Goal: Task Accomplishment & Management: Manage account settings

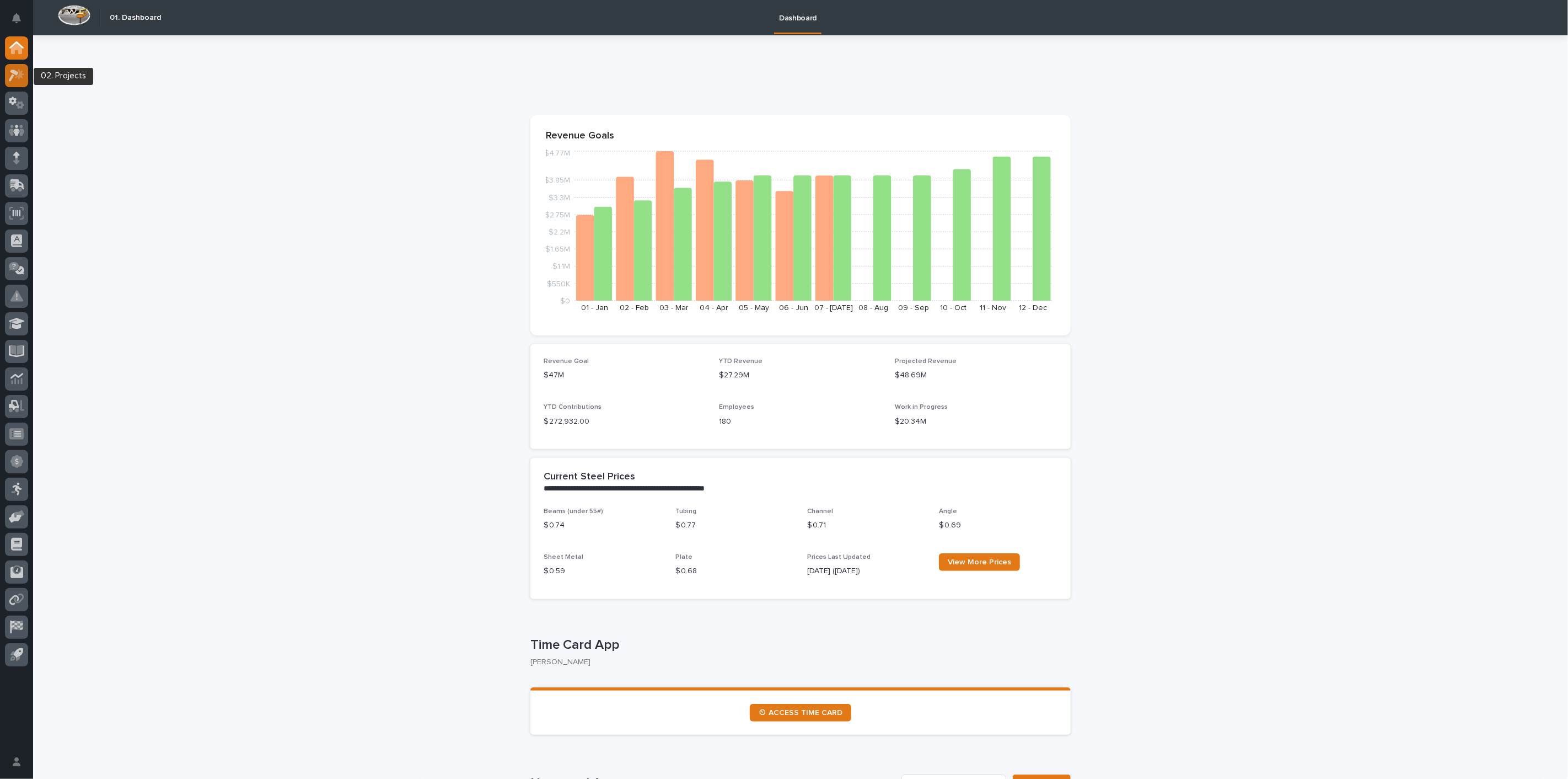
click at [17, 81] on icon at bounding box center [16, 75] width 16 height 13
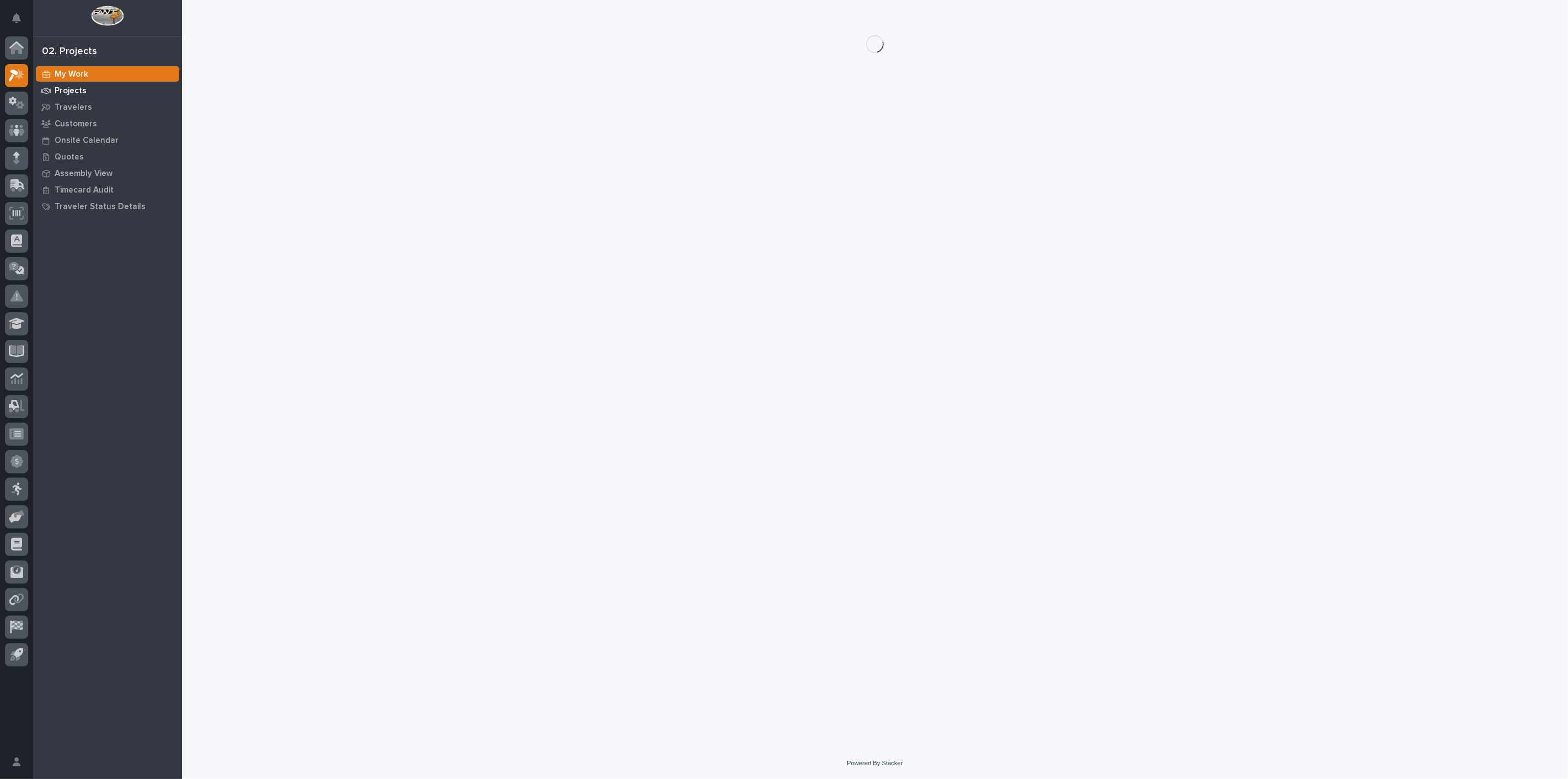
click at [74, 94] on p "Projects" at bounding box center [71, 91] width 32 height 10
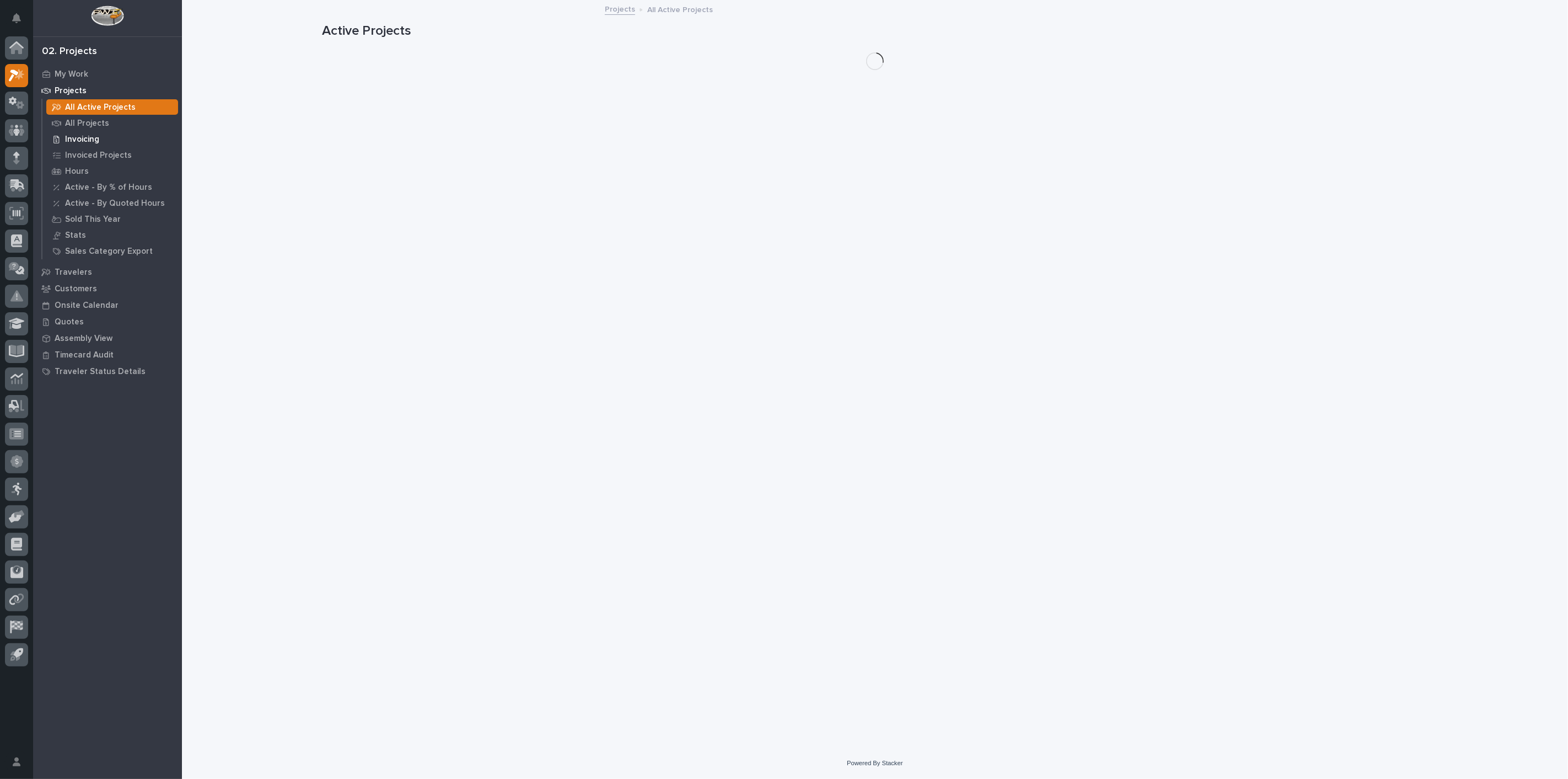
click at [79, 138] on p "Invoicing" at bounding box center [82, 139] width 34 height 10
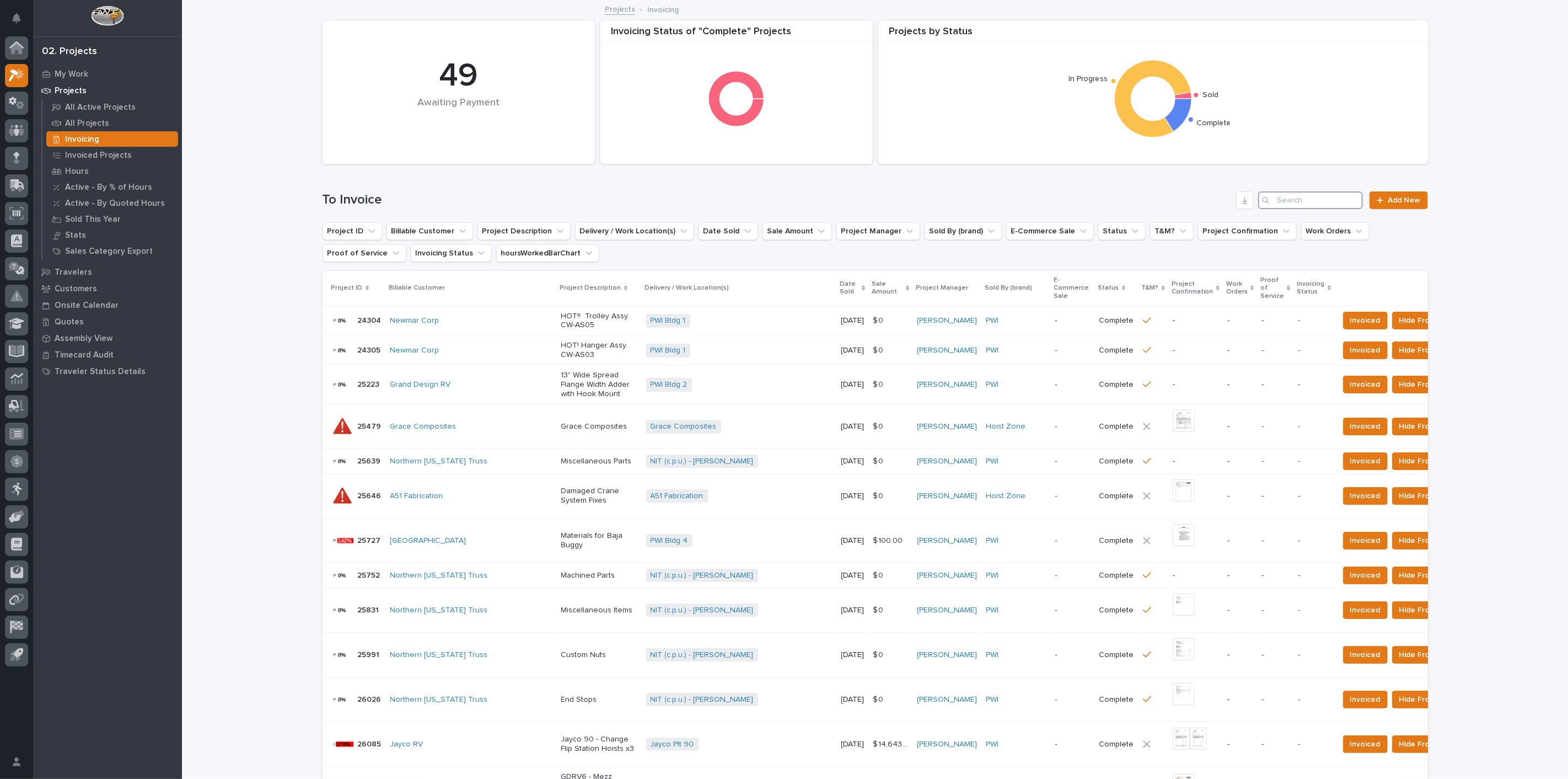
click at [1302, 196] on input "Search" at bounding box center [1311, 200] width 105 height 18
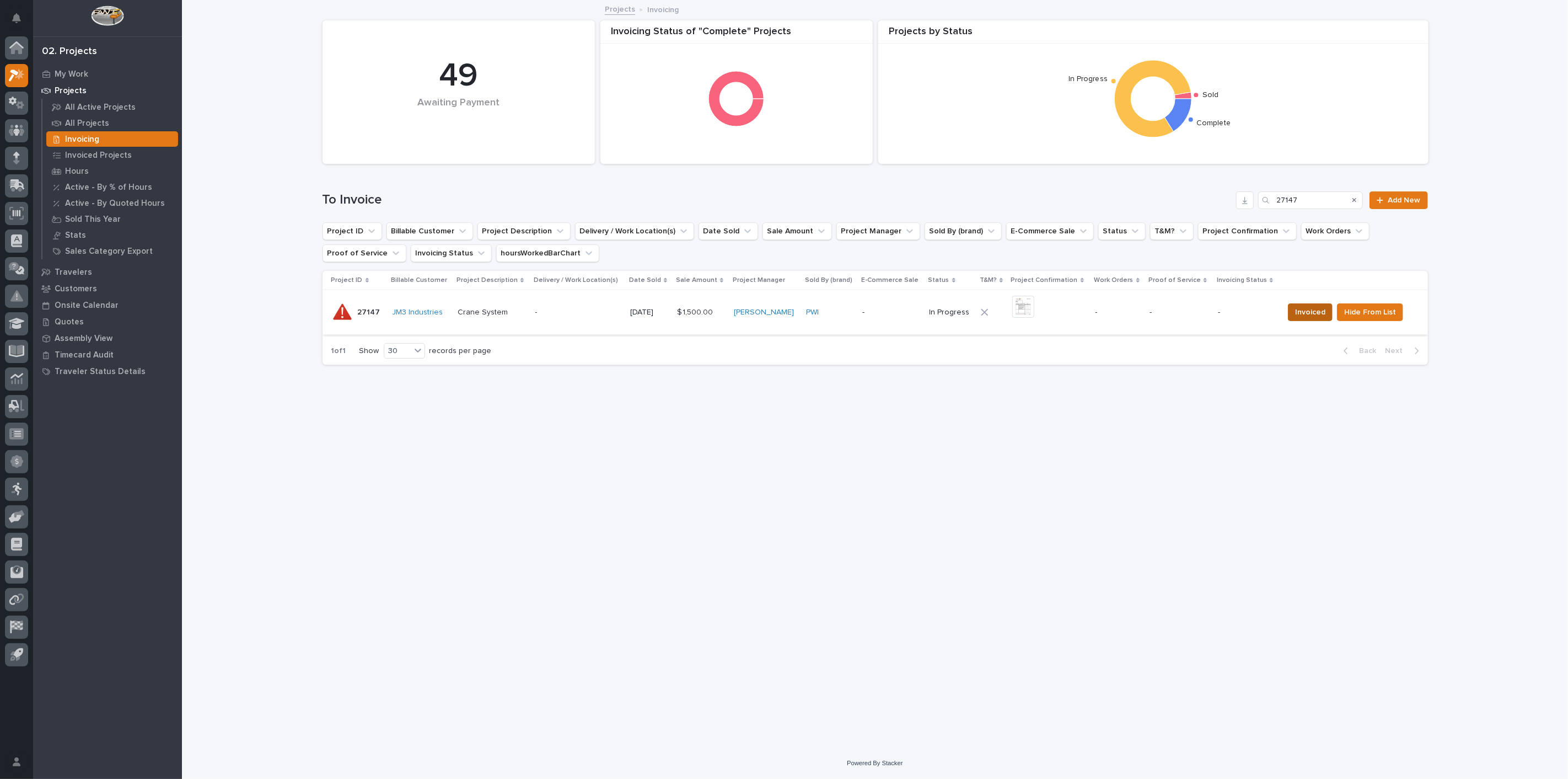
click at [1321, 319] on span "Invoiced" at bounding box center [1311, 312] width 30 height 13
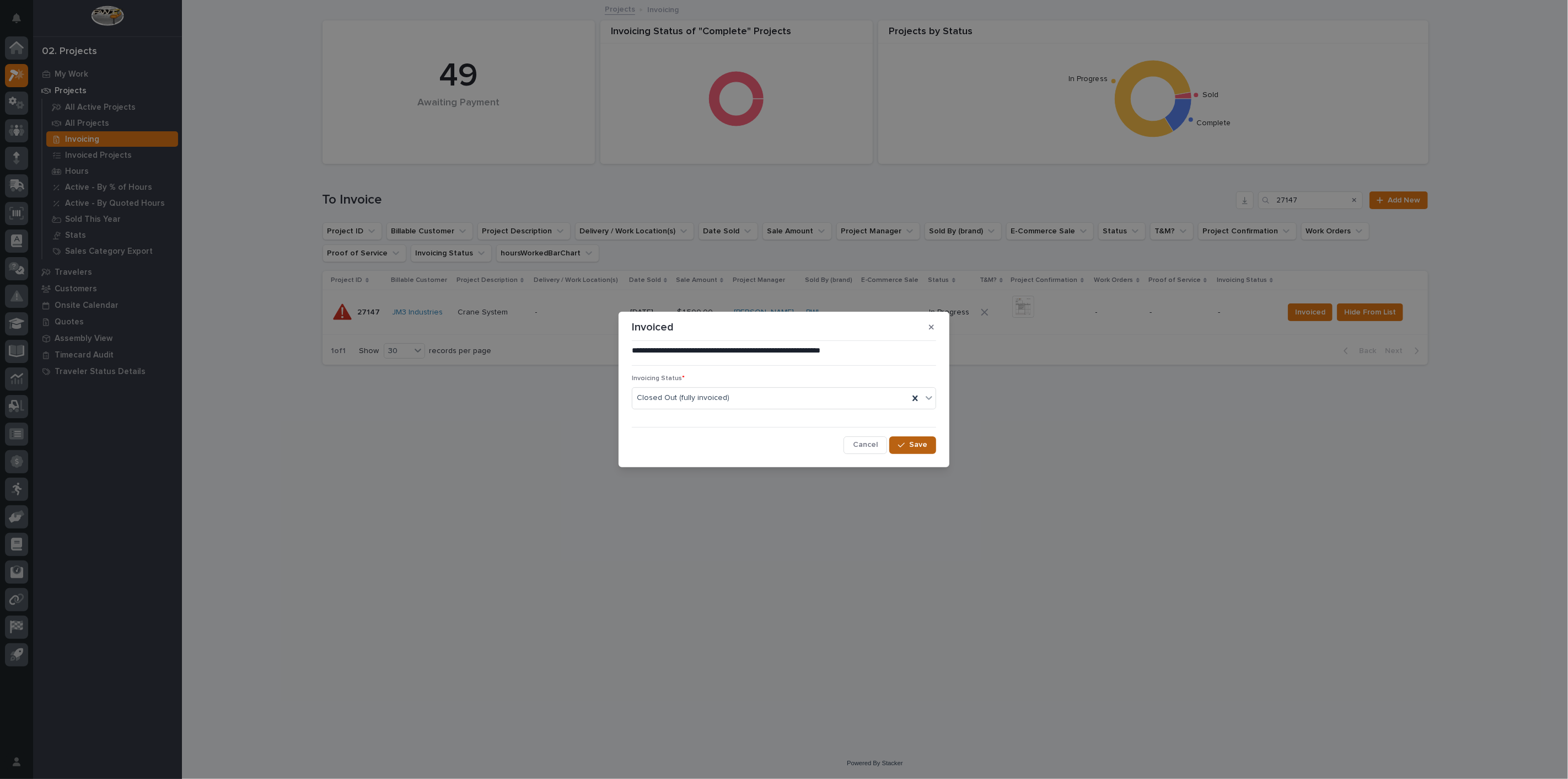
drag, startPoint x: 911, startPoint y: 449, endPoint x: 929, endPoint y: 440, distance: 20.1
click at [912, 449] on button "Save" at bounding box center [912, 445] width 47 height 18
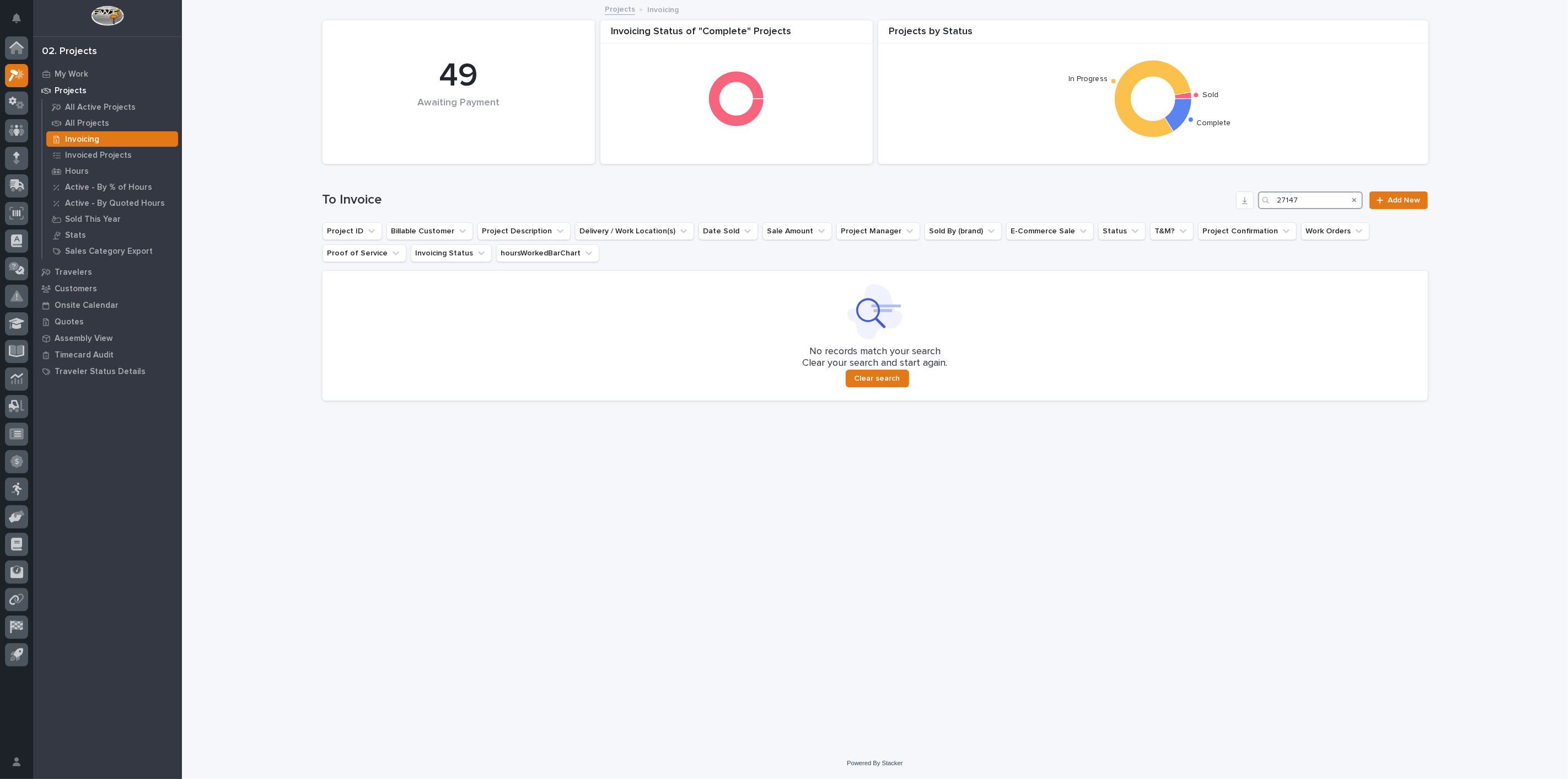
click at [1317, 201] on input "27147" at bounding box center [1311, 200] width 105 height 18
type input "2"
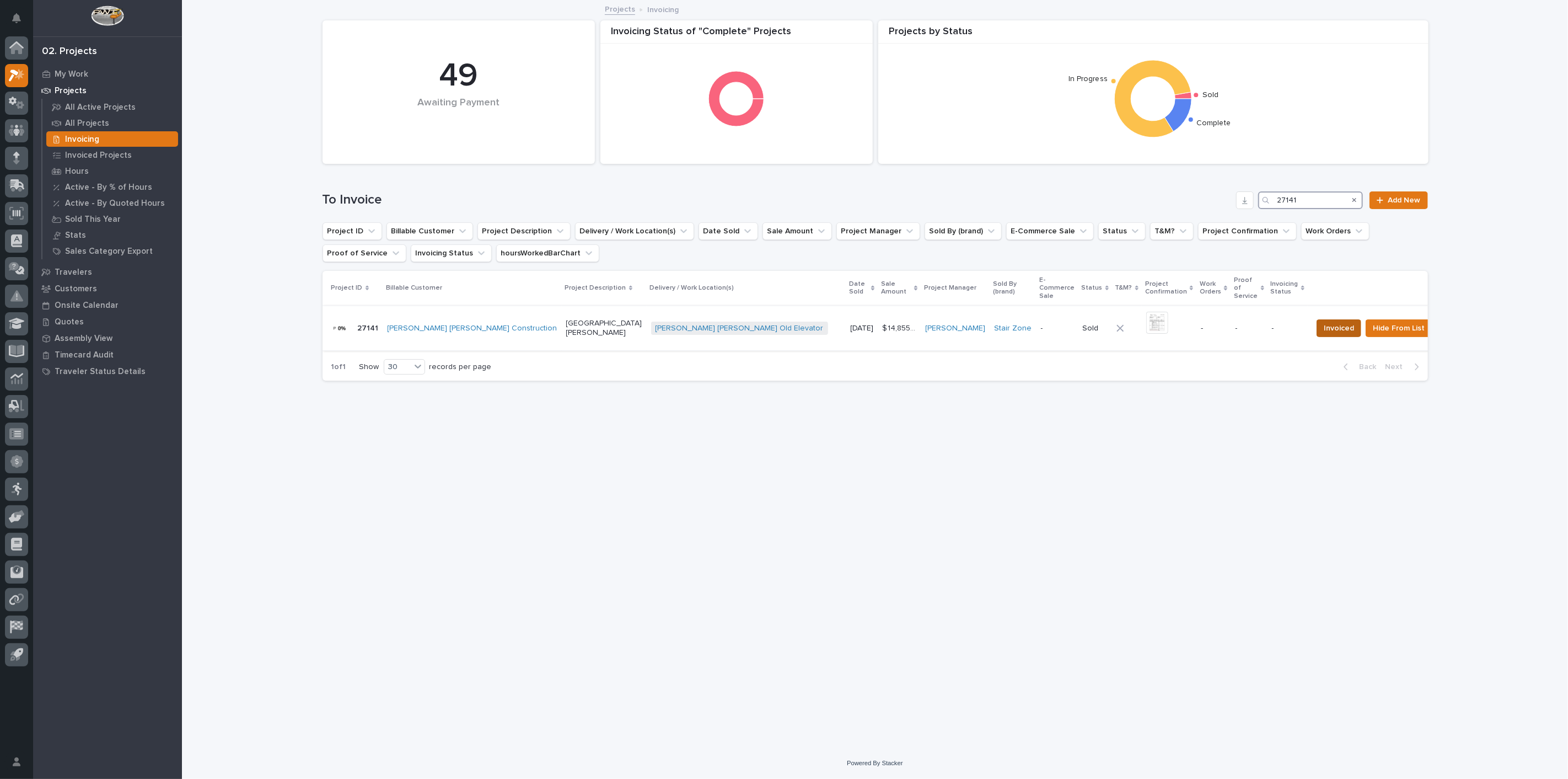
type input "27141"
click at [1324, 322] on span "Invoiced" at bounding box center [1339, 328] width 30 height 13
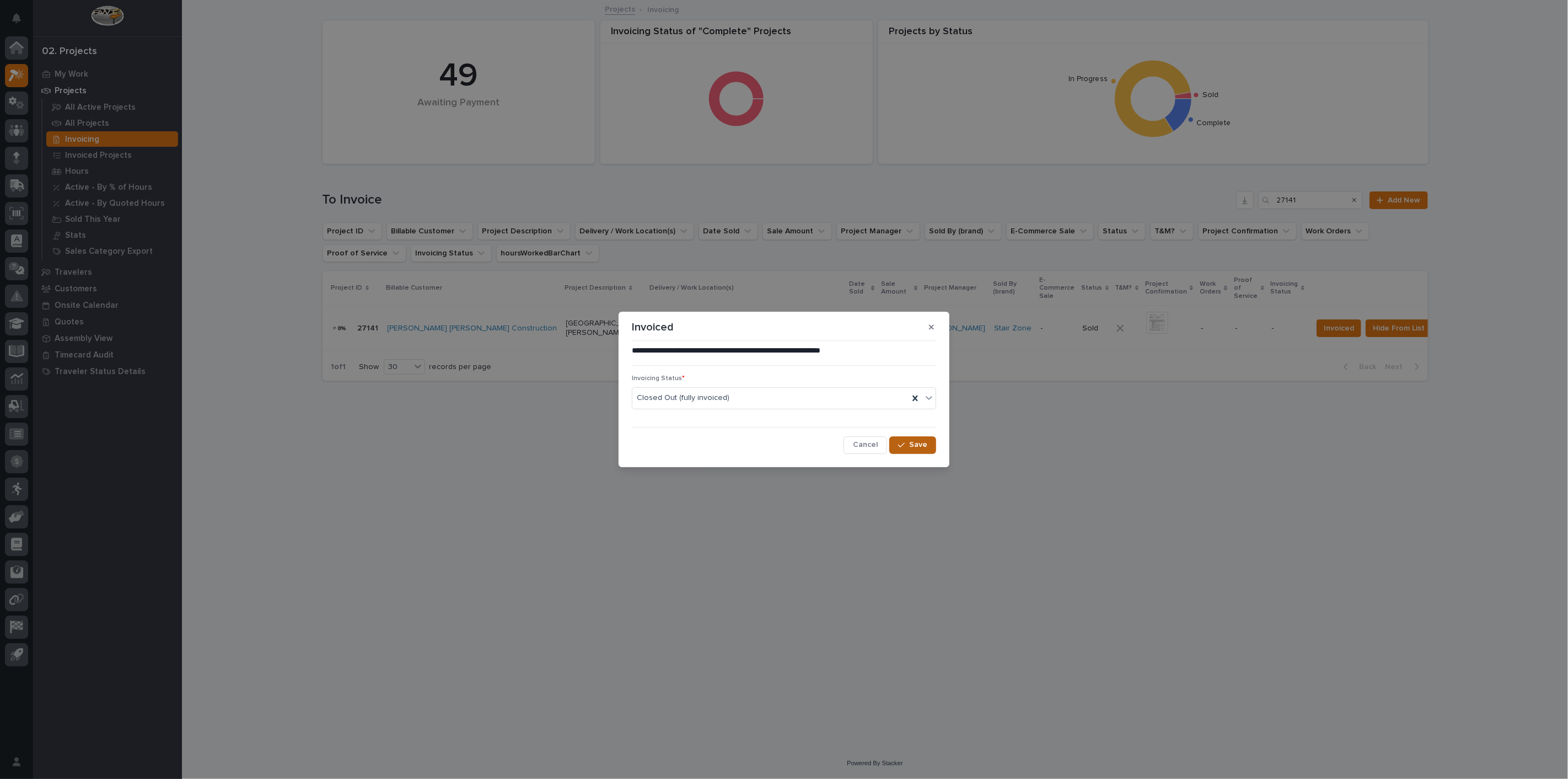
click at [927, 442] on button "Save" at bounding box center [912, 445] width 47 height 18
